Goal: Task Accomplishment & Management: Manage account settings

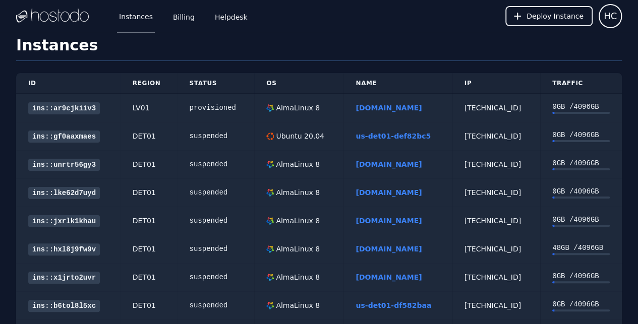
drag, startPoint x: 426, startPoint y: 103, endPoint x: 334, endPoint y: 112, distance: 92.2
click at [343, 112] on td "[DOMAIN_NAME]" at bounding box center [397, 108] width 108 height 29
copy link "[DOMAIN_NAME]"
click at [402, 109] on link "[DOMAIN_NAME]" at bounding box center [389, 108] width 66 height 8
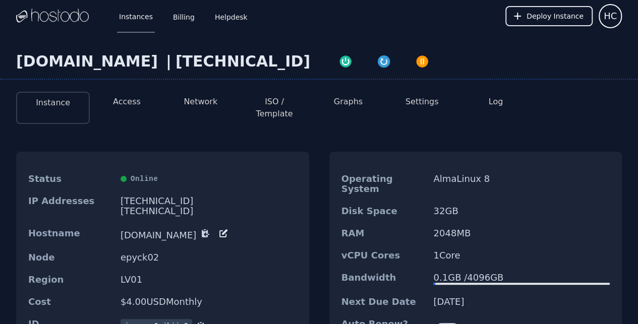
click at [126, 102] on button "Access" at bounding box center [127, 102] width 28 height 12
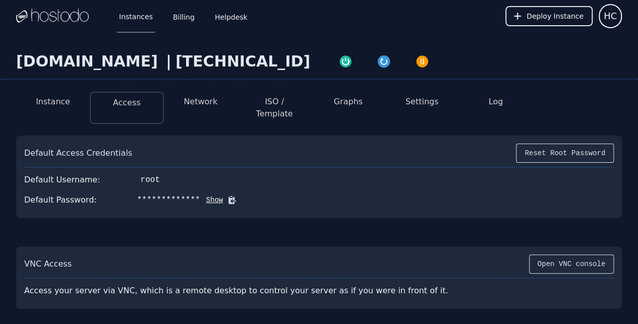
click at [209, 103] on button "Network" at bounding box center [201, 102] width 34 height 12
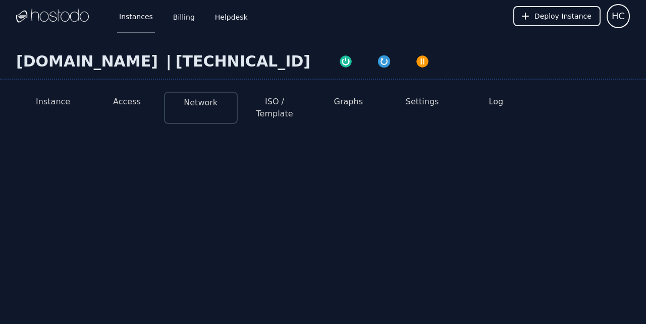
click at [279, 102] on button "ISO / Template" at bounding box center [274, 108] width 57 height 24
